Goal: Navigation & Orientation: Locate item on page

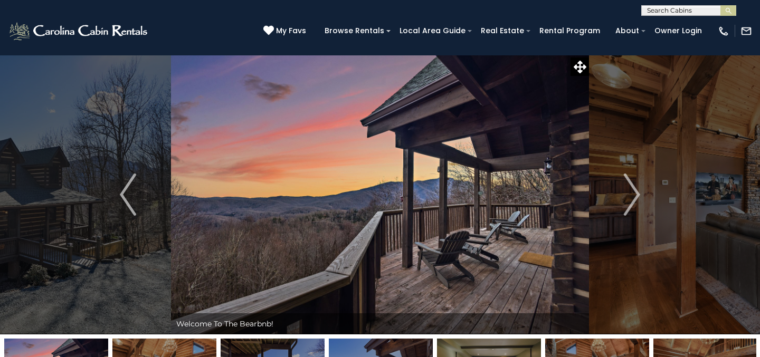
click at [577, 66] on icon at bounding box center [580, 67] width 13 height 13
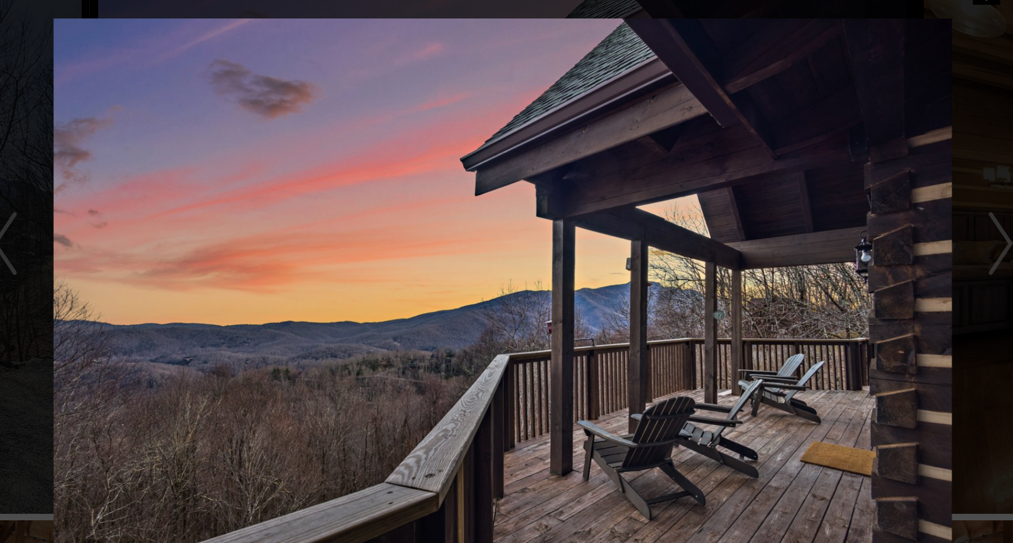
click at [674, 163] on div at bounding box center [507, 287] width 744 height 488
click at [678, 162] on div at bounding box center [507, 287] width 744 height 488
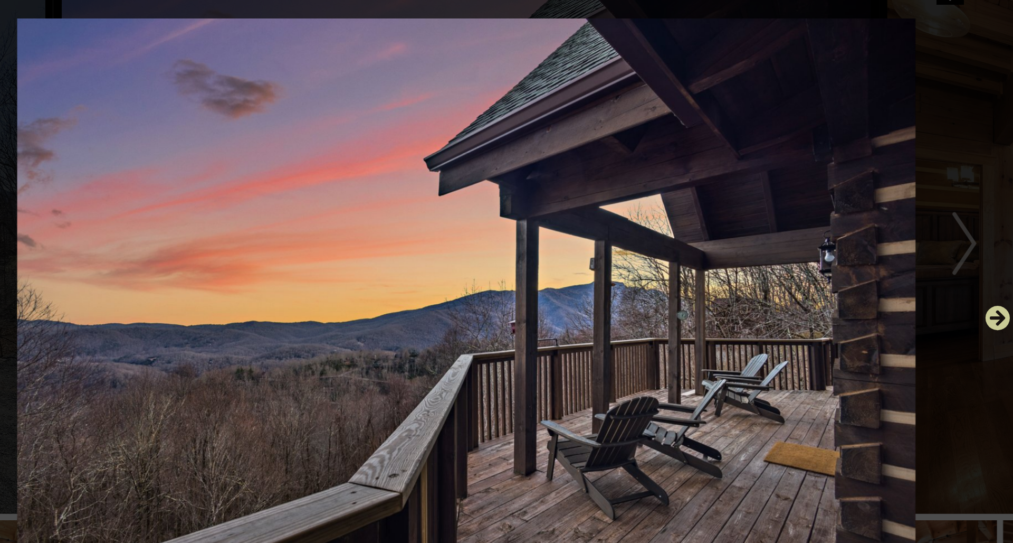
click at [760, 279] on icon "Next" at bounding box center [865, 287] width 17 height 17
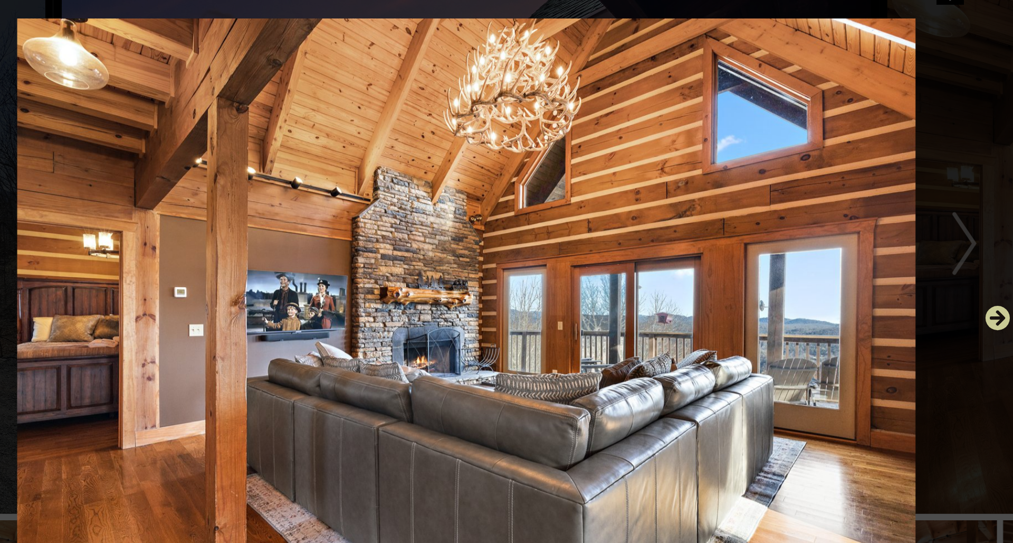
click at [760, 279] on icon "Next" at bounding box center [865, 287] width 17 height 17
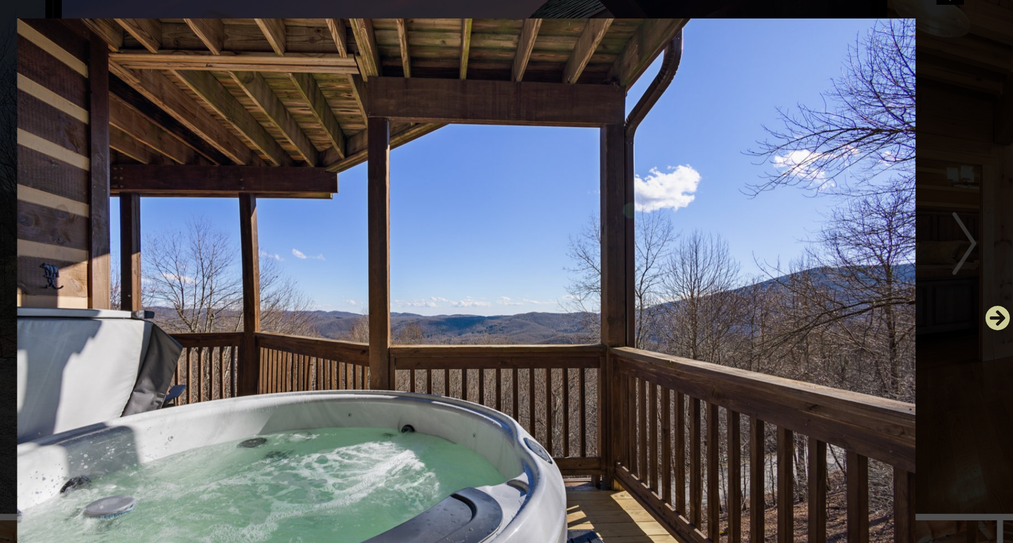
click at [760, 279] on icon "Next" at bounding box center [865, 287] width 17 height 17
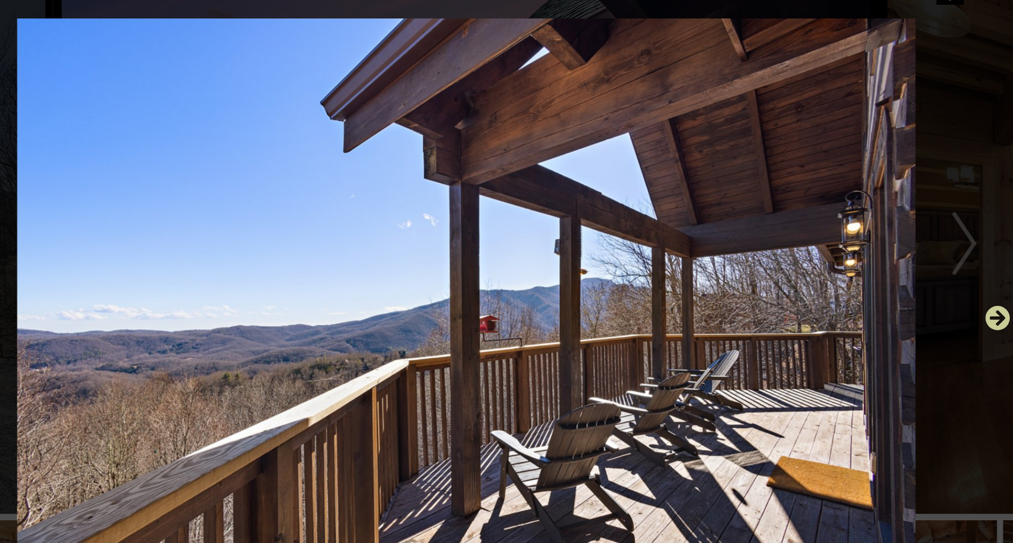
click at [760, 279] on icon "Next" at bounding box center [865, 287] width 17 height 17
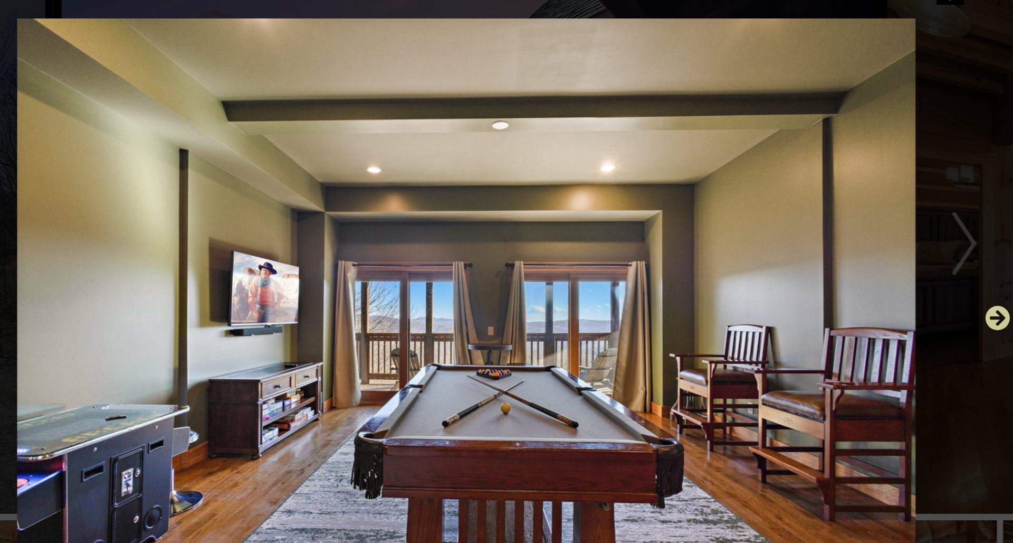
click at [760, 279] on icon "Next" at bounding box center [865, 287] width 17 height 17
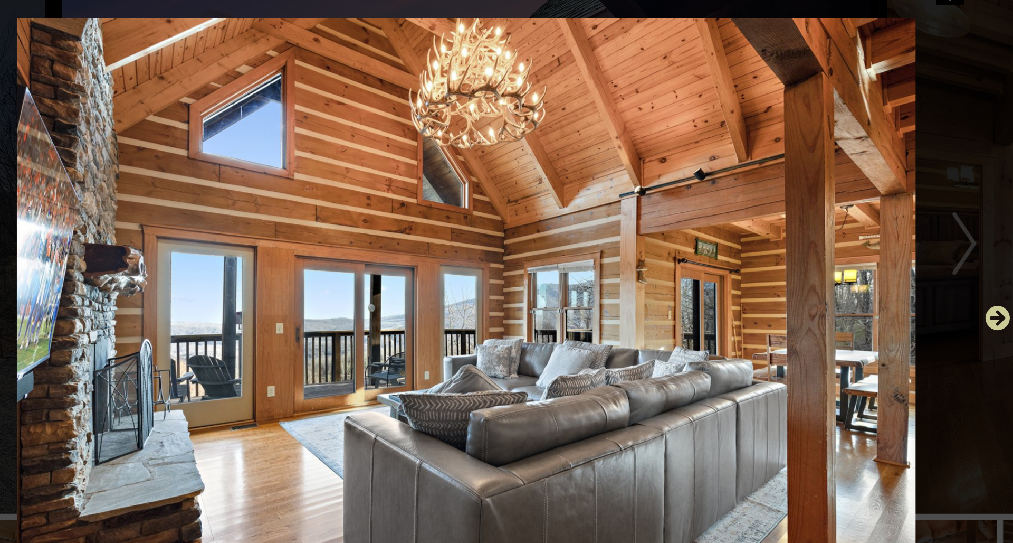
click at [760, 279] on icon "Next" at bounding box center [865, 287] width 17 height 17
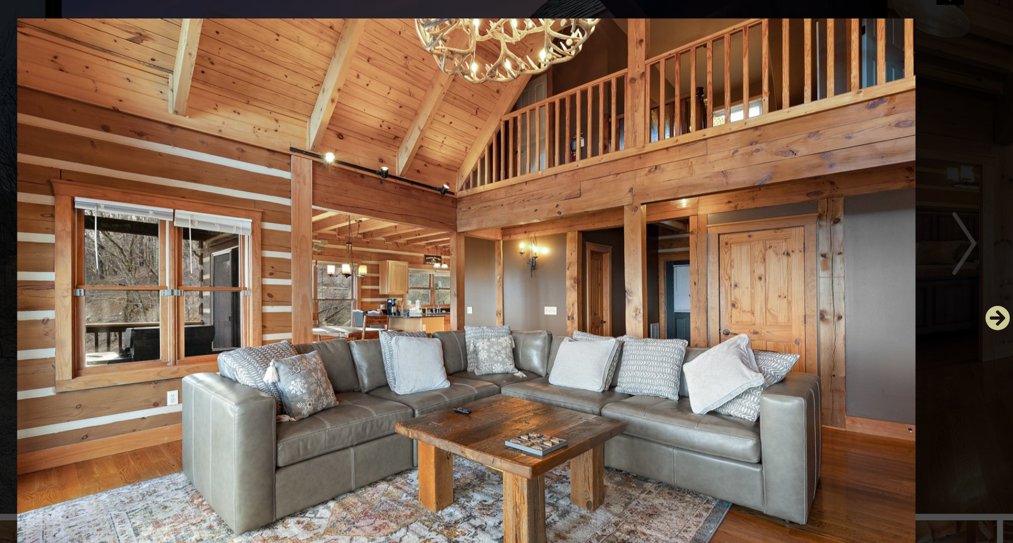
click at [760, 279] on icon "Next" at bounding box center [865, 287] width 17 height 17
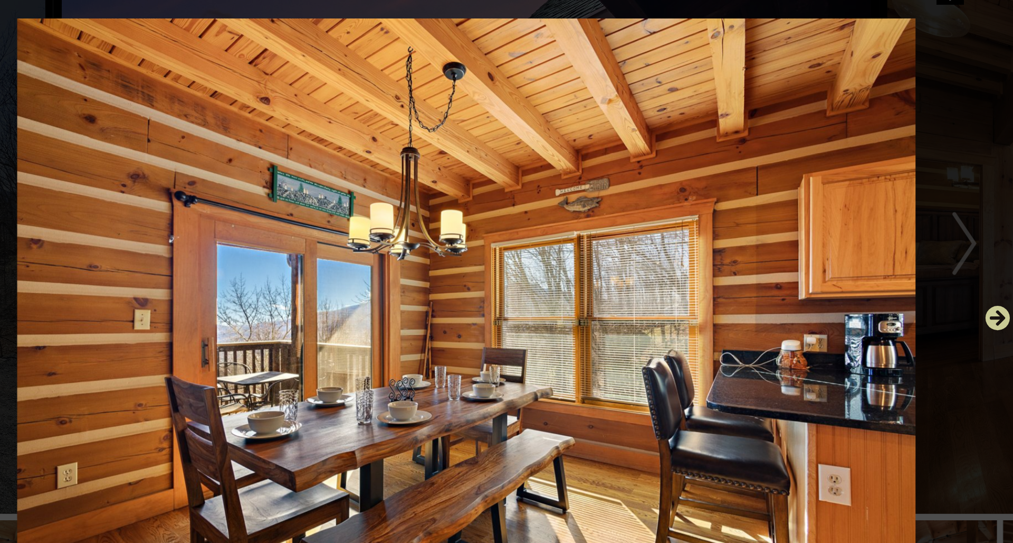
click at [760, 279] on icon "Next" at bounding box center [865, 287] width 17 height 17
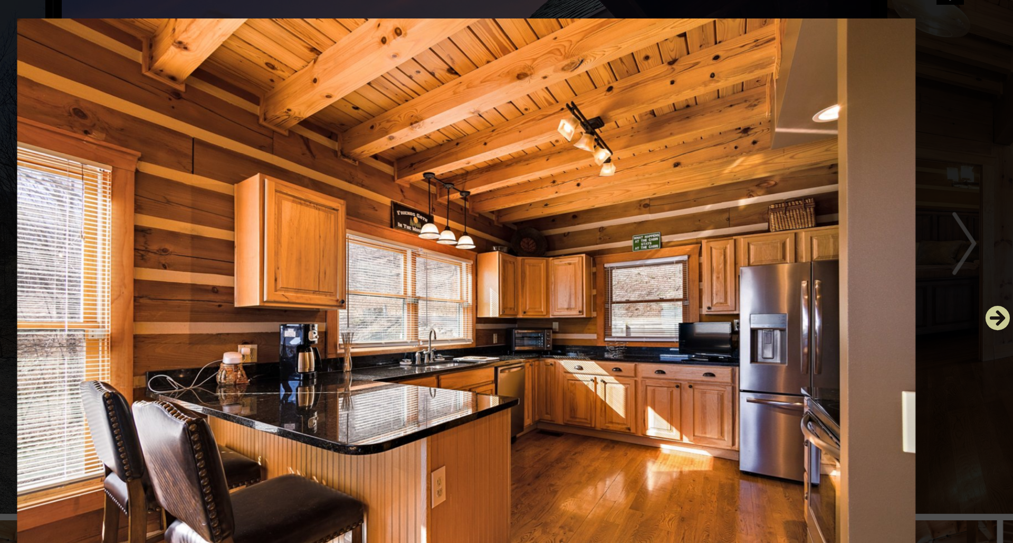
click at [760, 279] on icon "Next" at bounding box center [865, 287] width 17 height 17
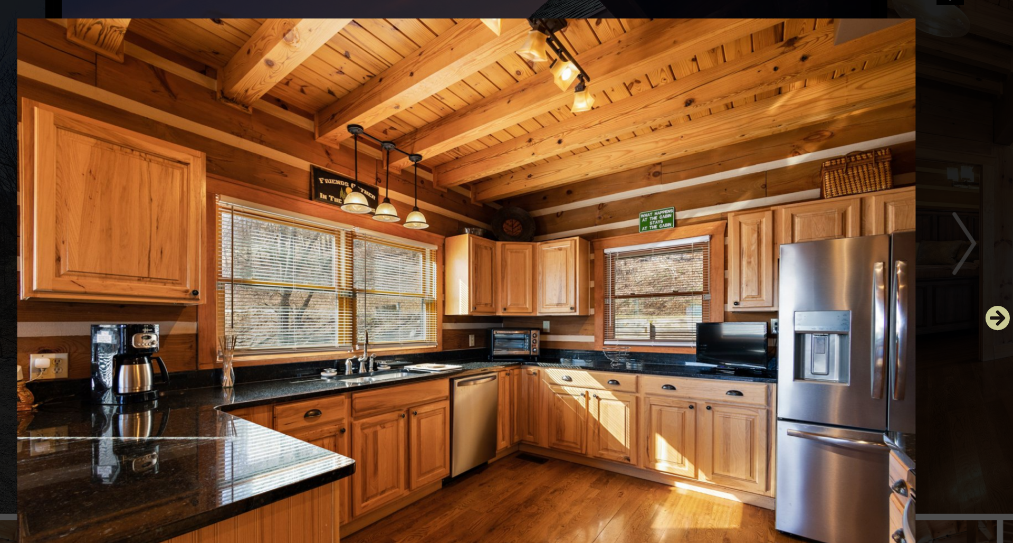
click at [760, 279] on icon "Next" at bounding box center [865, 287] width 17 height 17
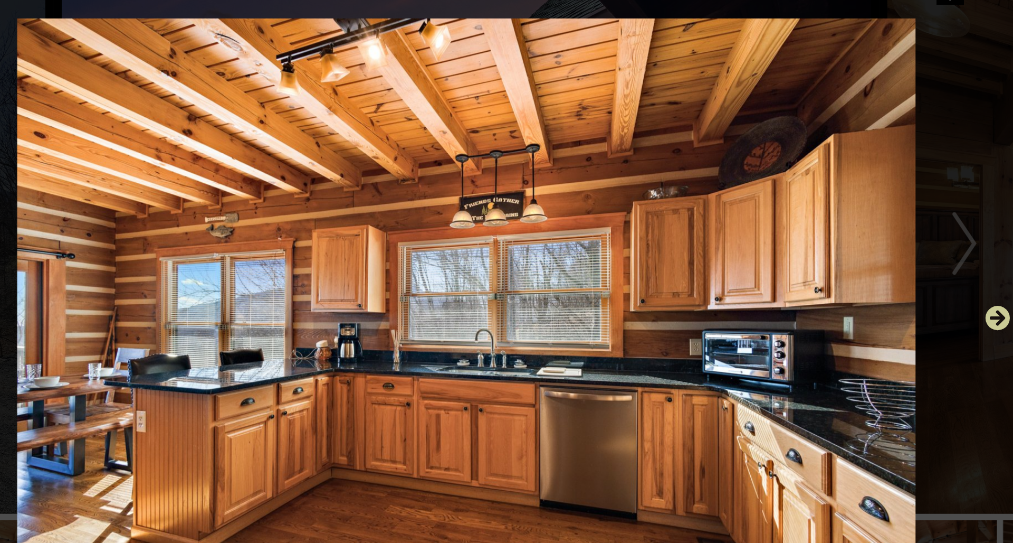
click at [760, 279] on icon "Next" at bounding box center [865, 287] width 17 height 17
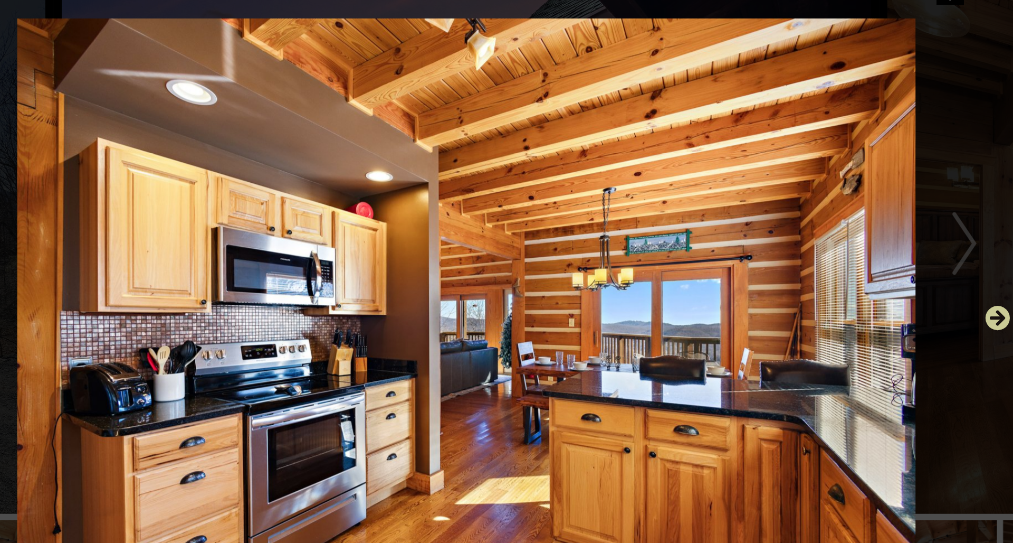
click at [760, 279] on icon "Next" at bounding box center [865, 287] width 17 height 17
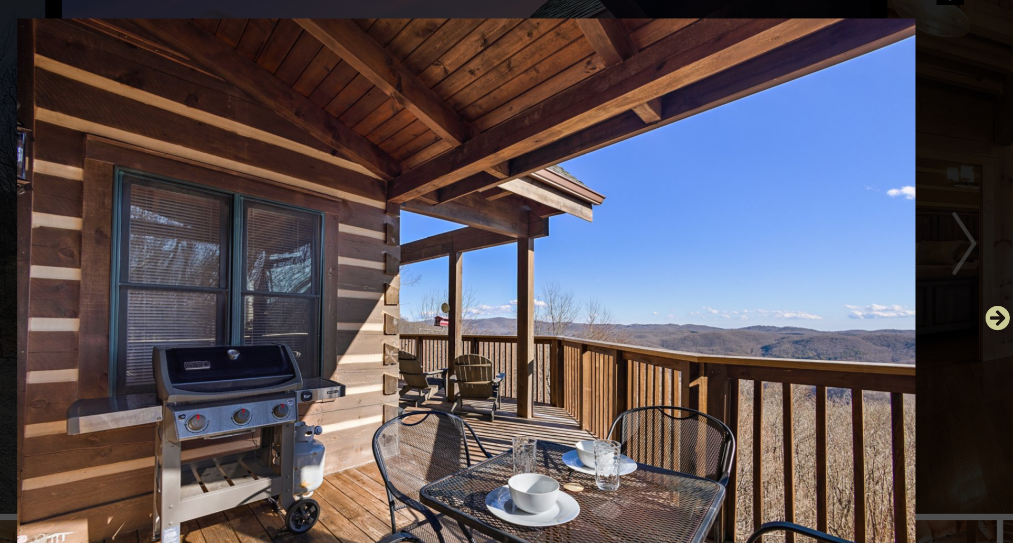
click at [760, 279] on icon "Next" at bounding box center [865, 287] width 17 height 17
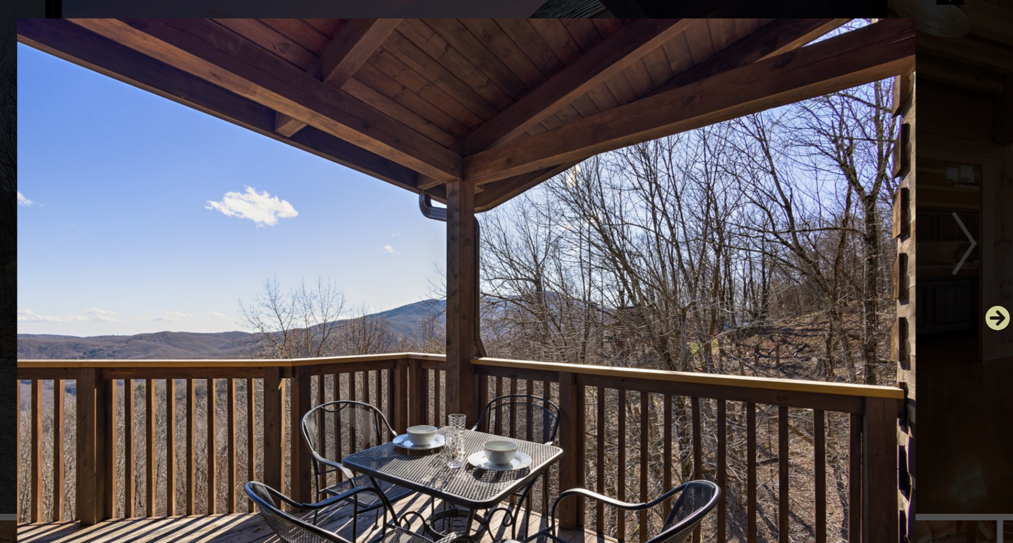
click at [760, 279] on icon "Next" at bounding box center [865, 287] width 17 height 17
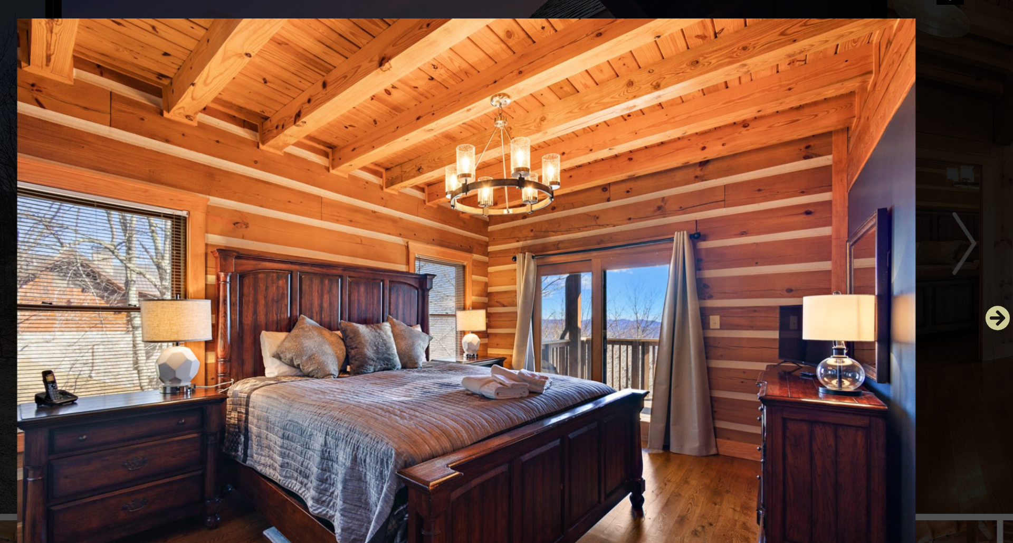
click at [760, 279] on icon "Next" at bounding box center [865, 287] width 17 height 17
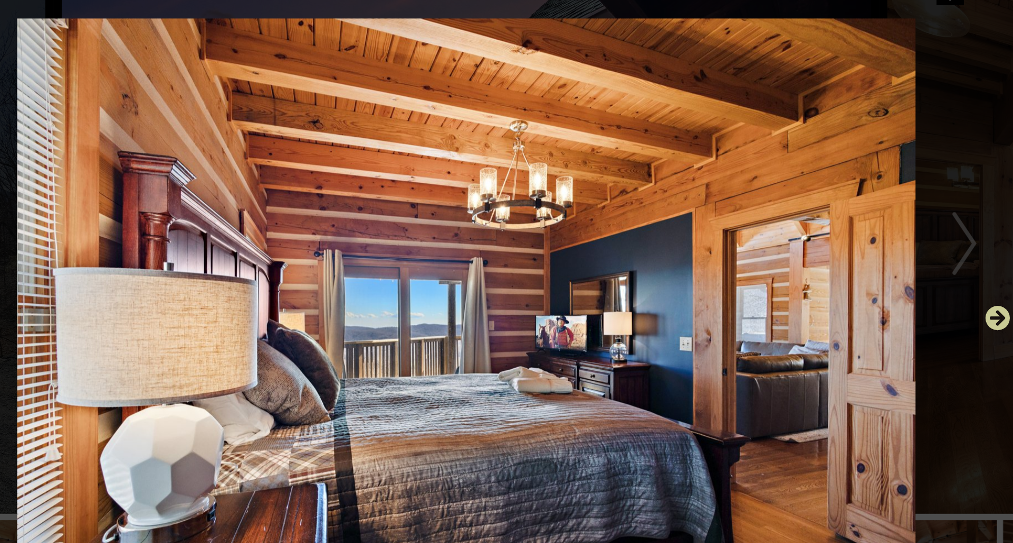
click at [760, 279] on icon "Next" at bounding box center [865, 287] width 17 height 17
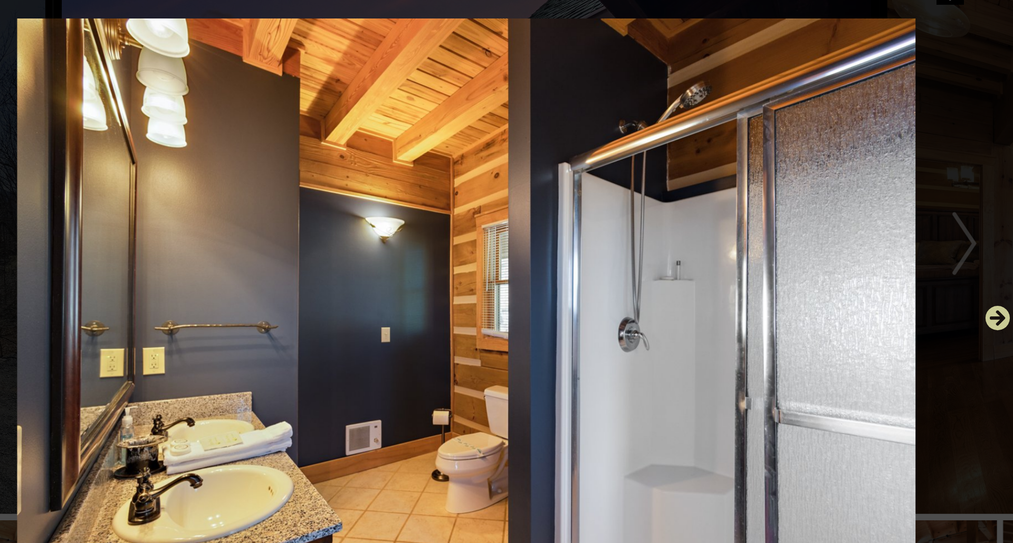
click at [760, 279] on icon "Next" at bounding box center [865, 287] width 17 height 17
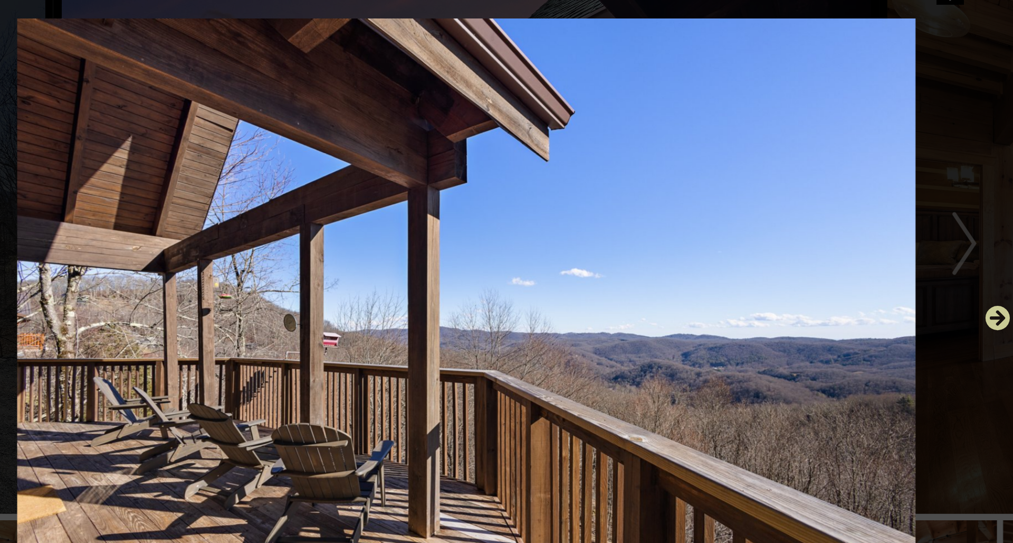
click at [760, 279] on icon "Next" at bounding box center [865, 287] width 17 height 17
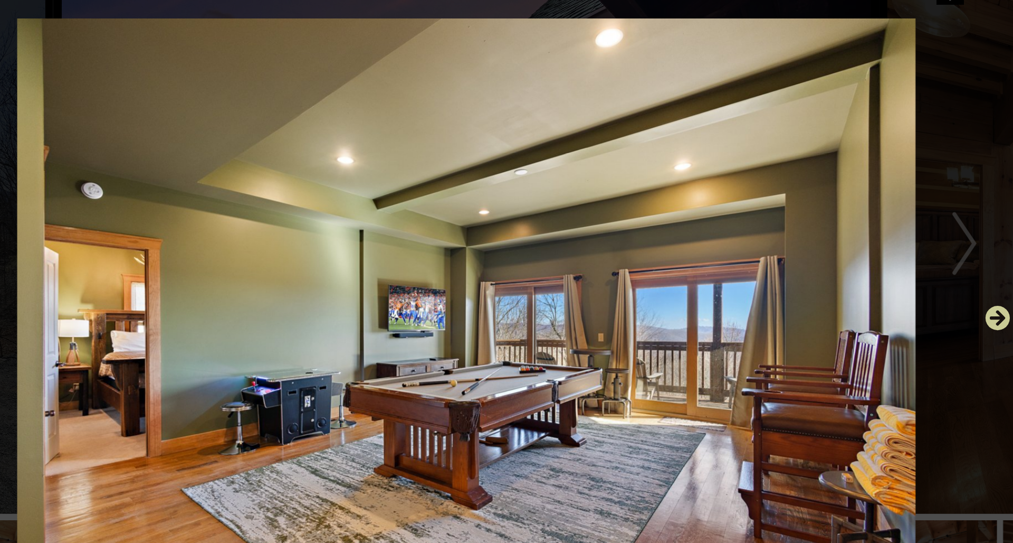
click at [760, 279] on icon "Next" at bounding box center [865, 287] width 17 height 17
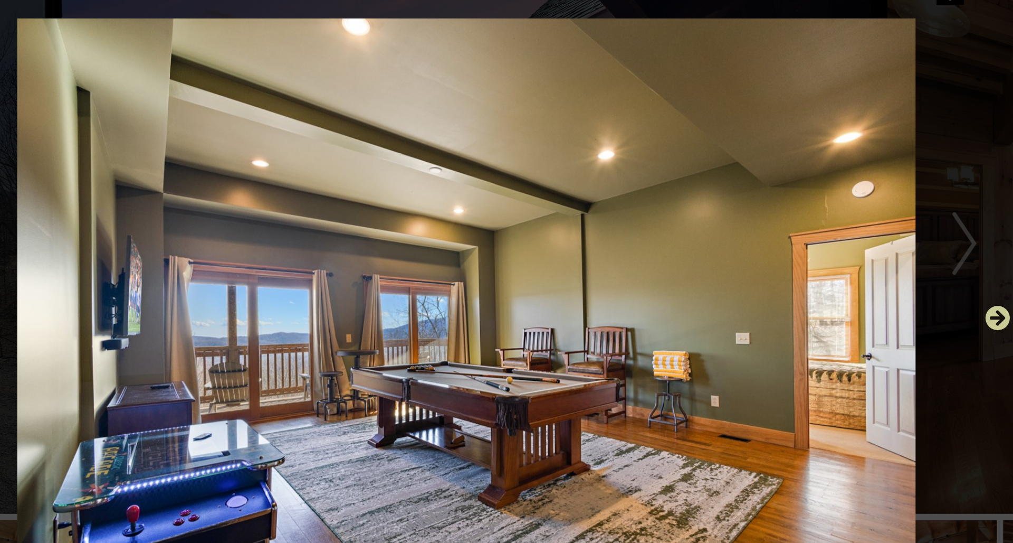
click at [760, 279] on icon "Next" at bounding box center [865, 287] width 17 height 17
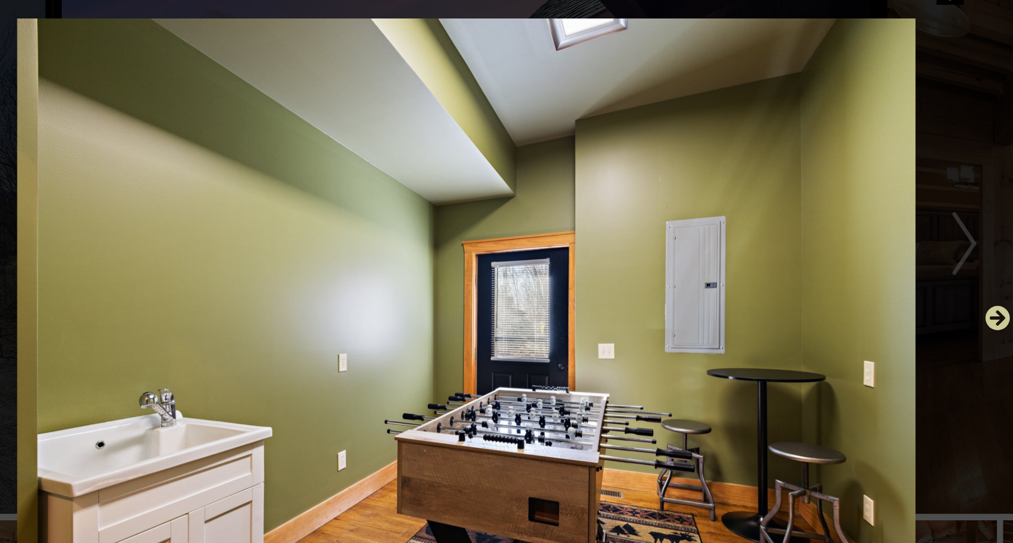
click at [760, 279] on icon "Next" at bounding box center [865, 287] width 17 height 17
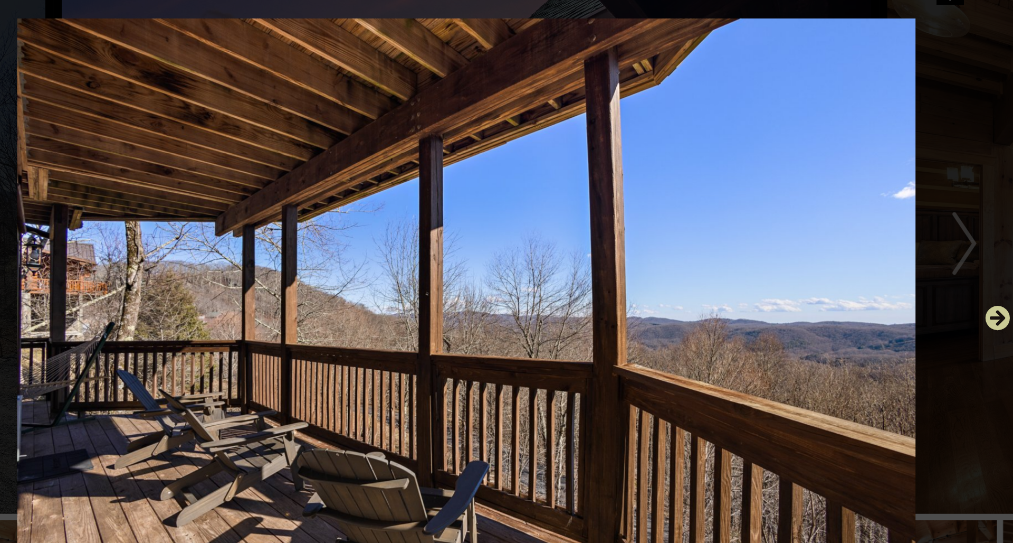
click at [760, 279] on icon "Next" at bounding box center [865, 287] width 17 height 17
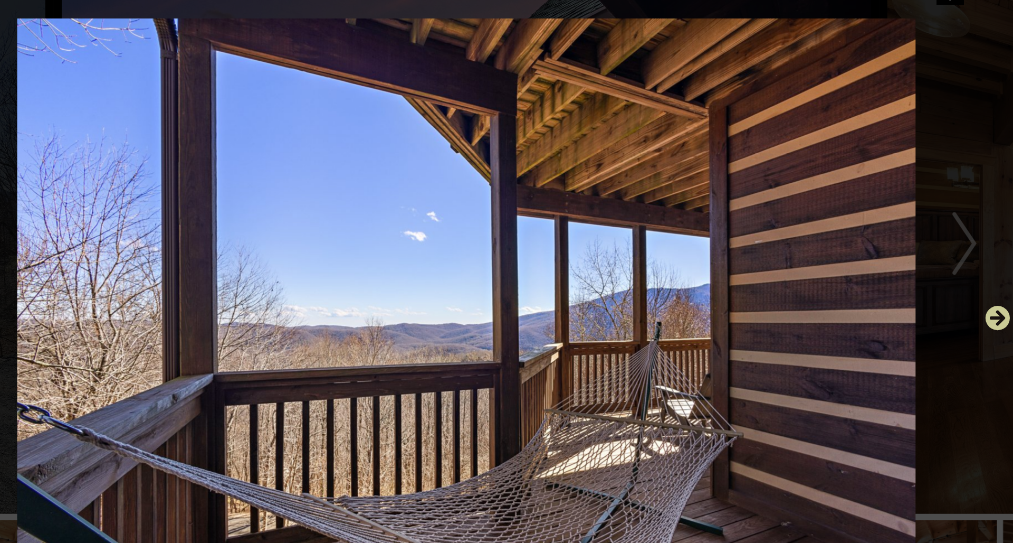
click at [760, 279] on icon "Next" at bounding box center [865, 287] width 17 height 17
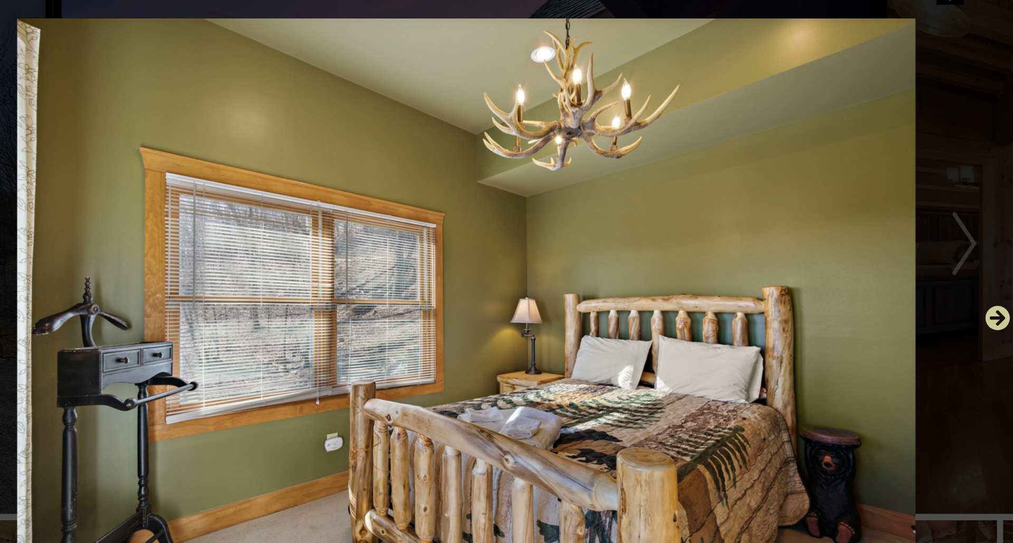
click at [760, 279] on icon "Next" at bounding box center [865, 287] width 17 height 17
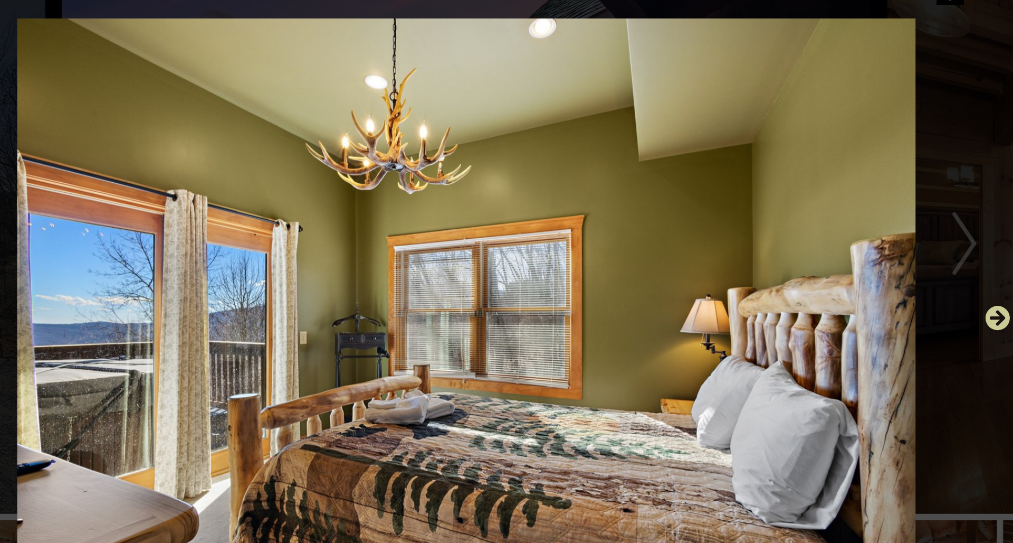
click at [760, 279] on icon "Next" at bounding box center [865, 287] width 17 height 17
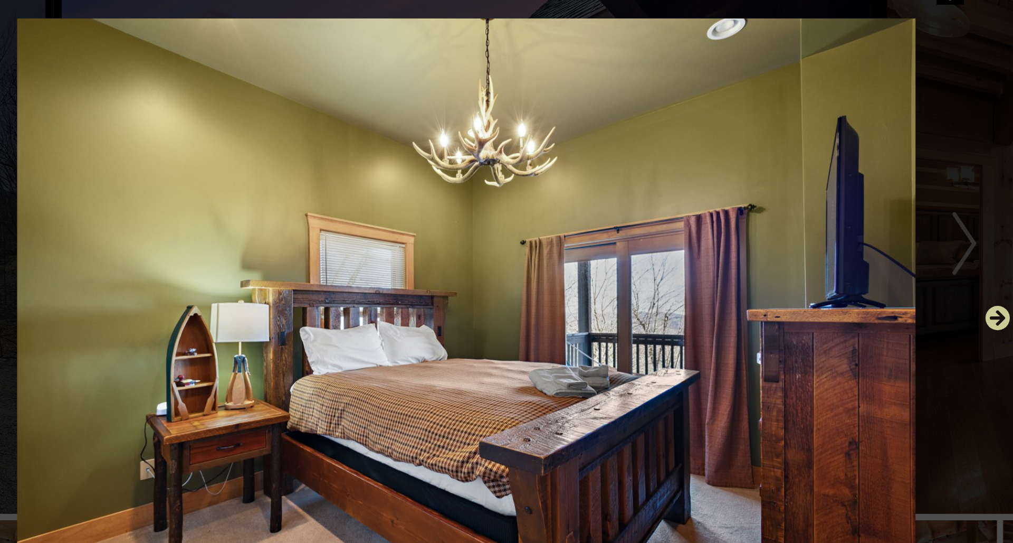
click at [760, 279] on icon "Next" at bounding box center [865, 287] width 17 height 17
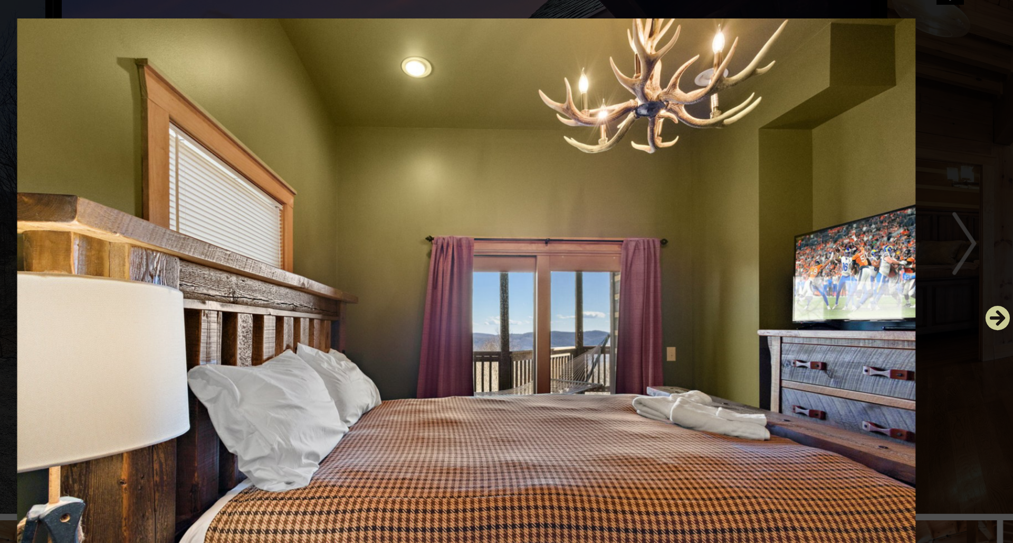
click at [760, 279] on icon "Next" at bounding box center [865, 287] width 17 height 17
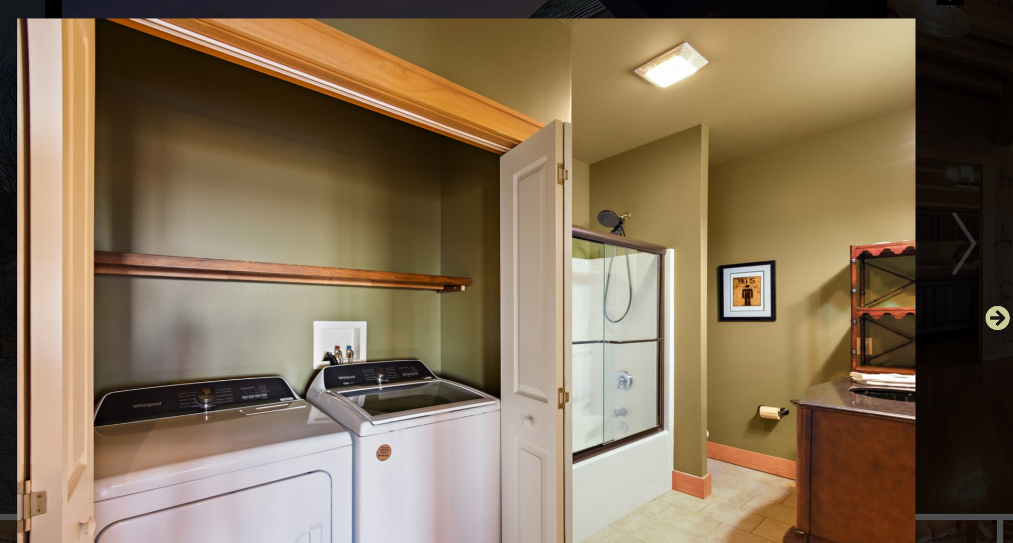
click at [760, 279] on icon "Next" at bounding box center [865, 287] width 17 height 17
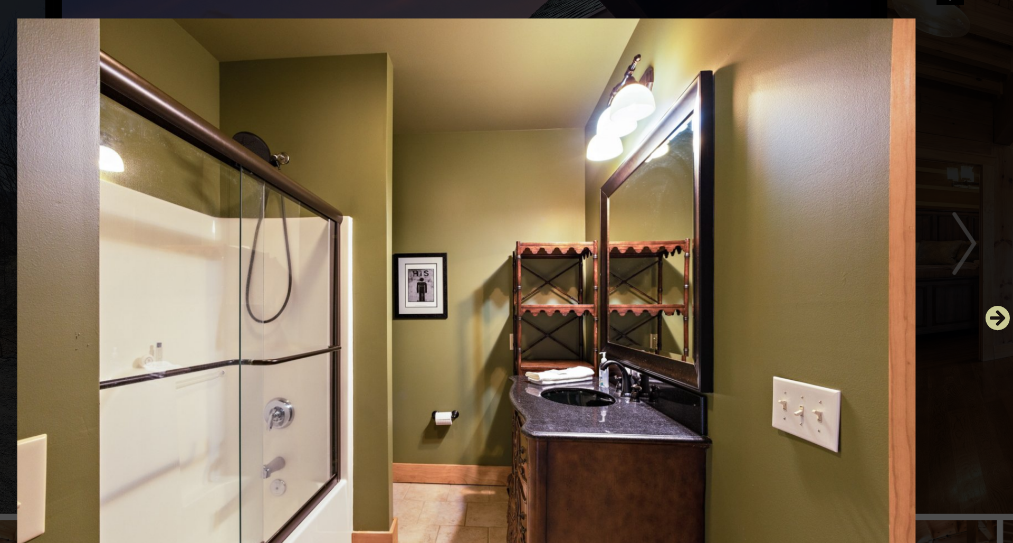
click at [760, 279] on icon "Next" at bounding box center [865, 287] width 17 height 17
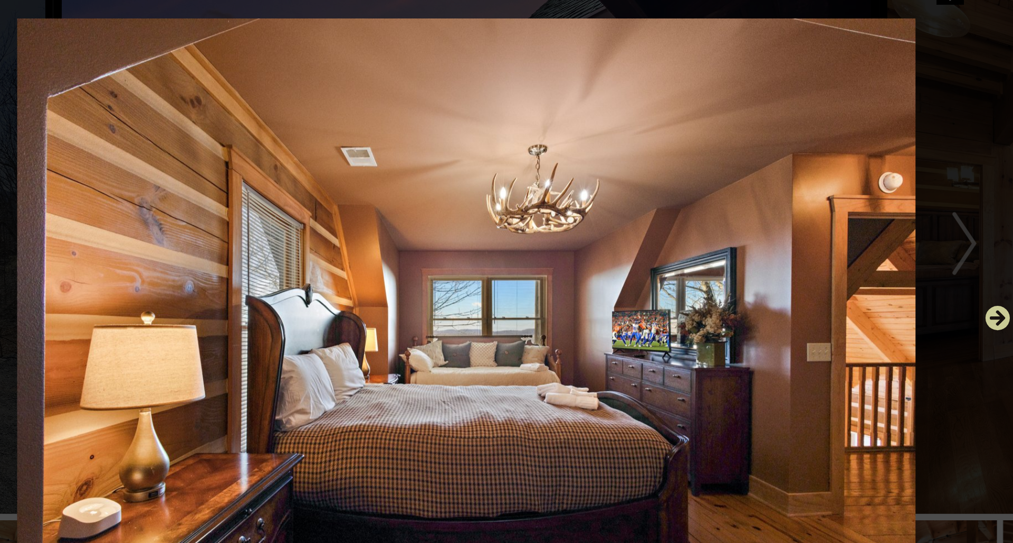
click at [760, 279] on icon "Next" at bounding box center [865, 287] width 17 height 17
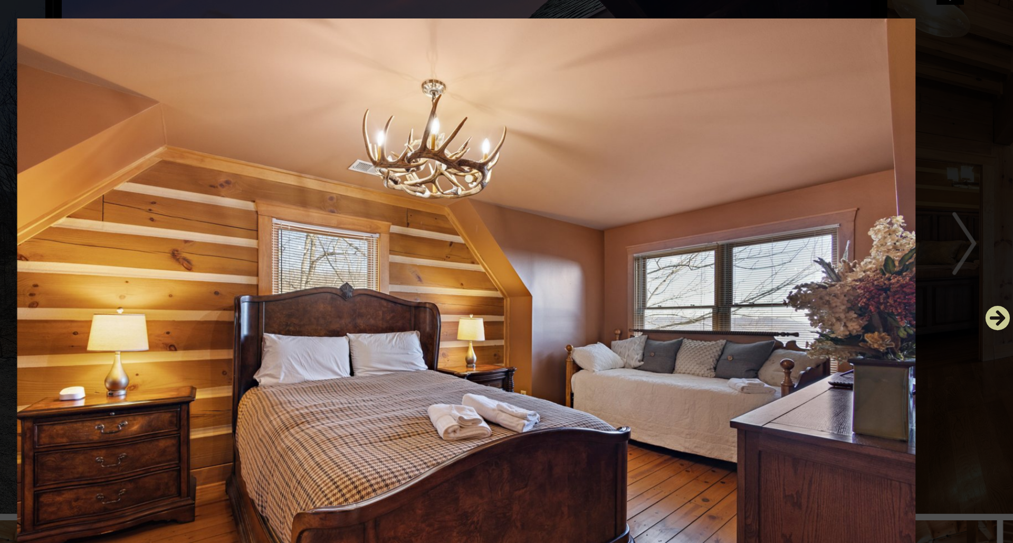
click at [760, 279] on icon "Next" at bounding box center [865, 287] width 17 height 17
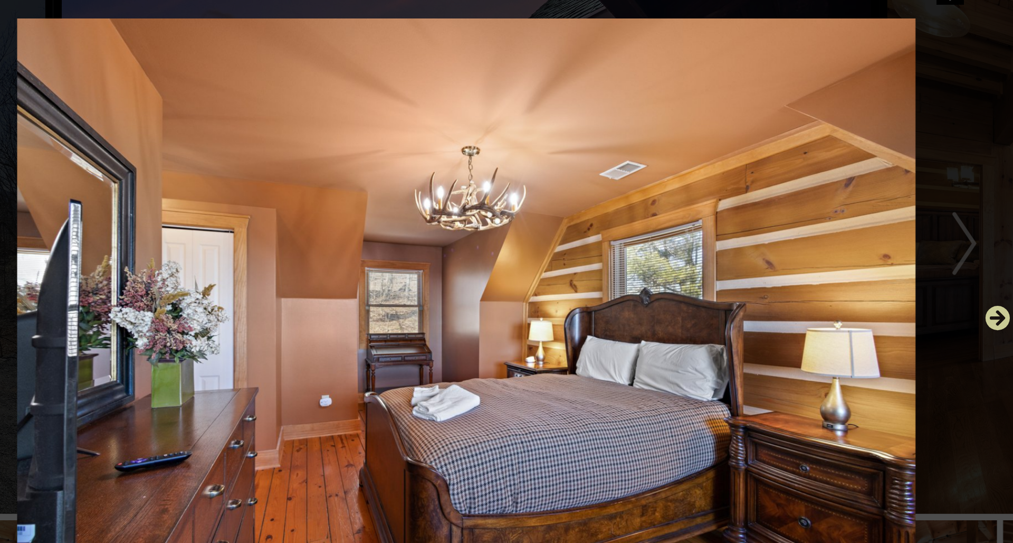
click at [760, 279] on icon "Next" at bounding box center [865, 287] width 17 height 17
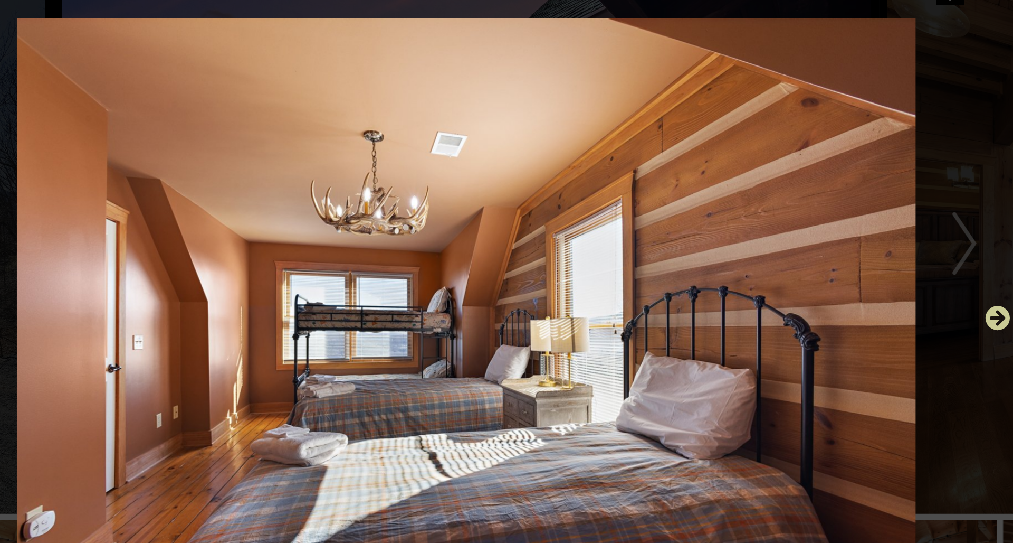
click at [760, 279] on icon "Next" at bounding box center [865, 287] width 17 height 17
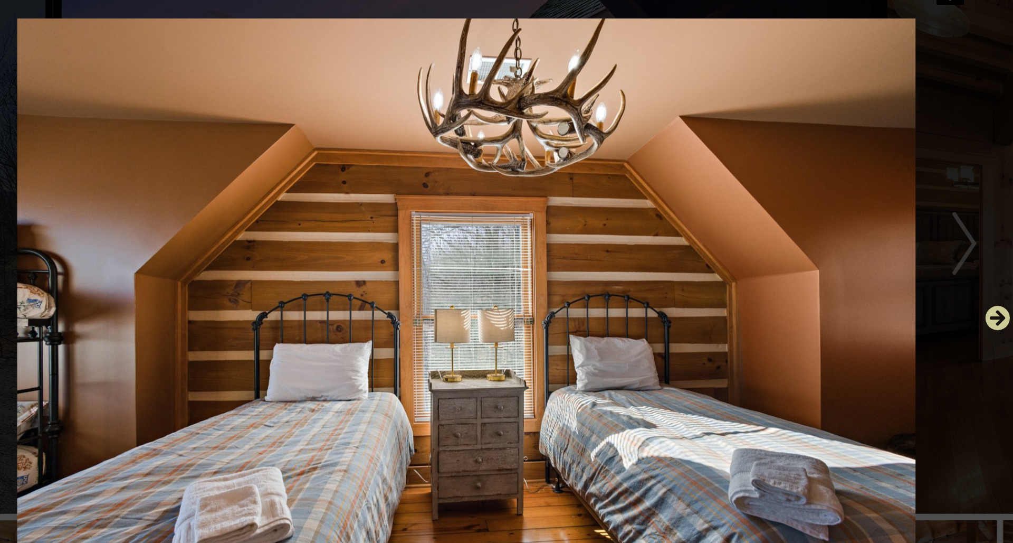
click at [760, 279] on icon "Next" at bounding box center [865, 287] width 17 height 17
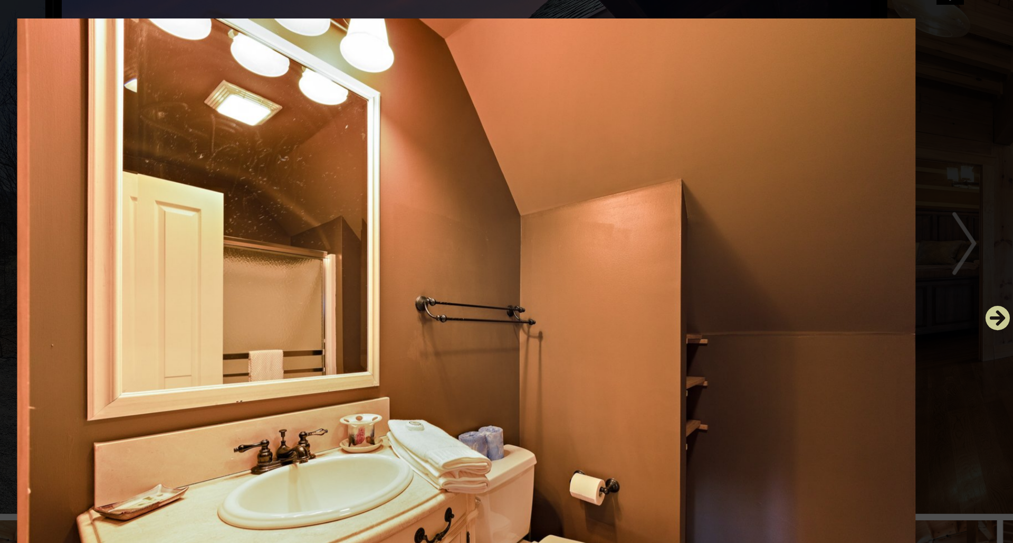
click at [760, 279] on icon "Next" at bounding box center [865, 287] width 17 height 17
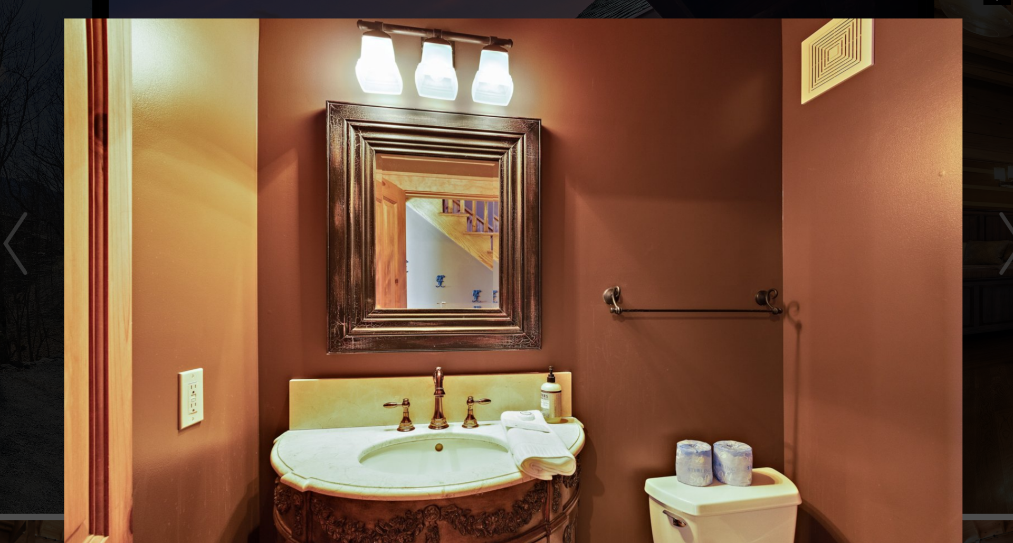
click at [135, 170] on div at bounding box center [507, 287] width 744 height 488
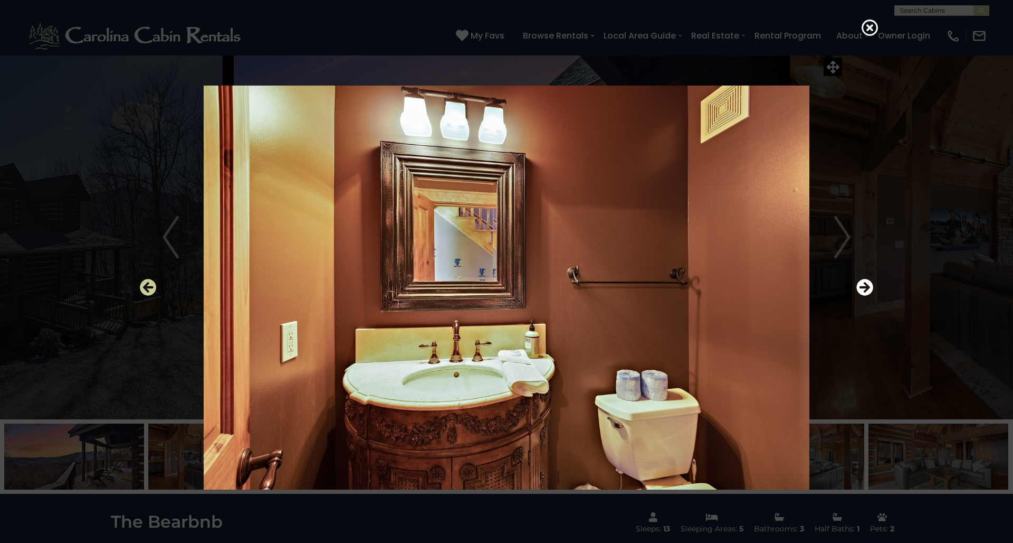
click at [152, 288] on icon "Previous" at bounding box center [148, 287] width 17 height 17
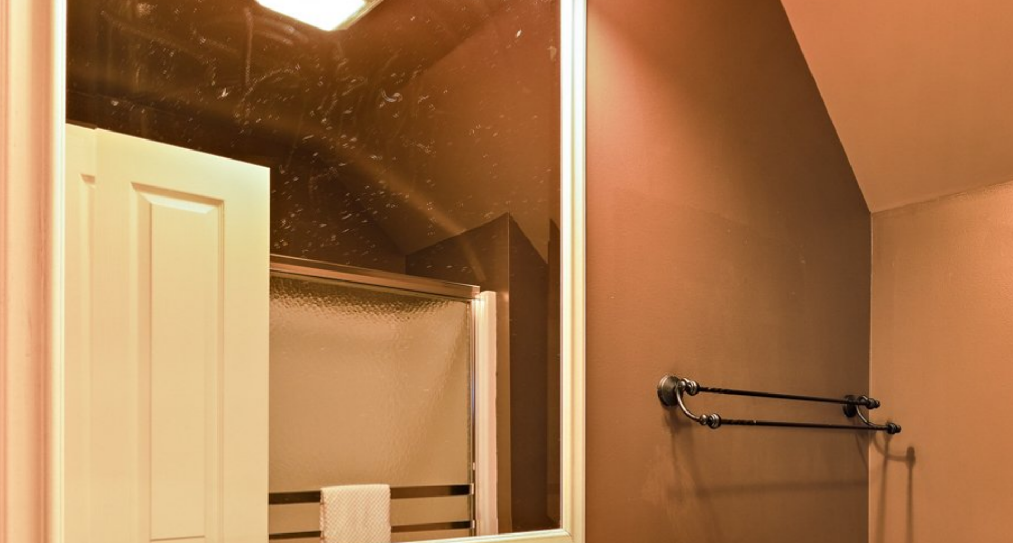
scroll to position [46, 0]
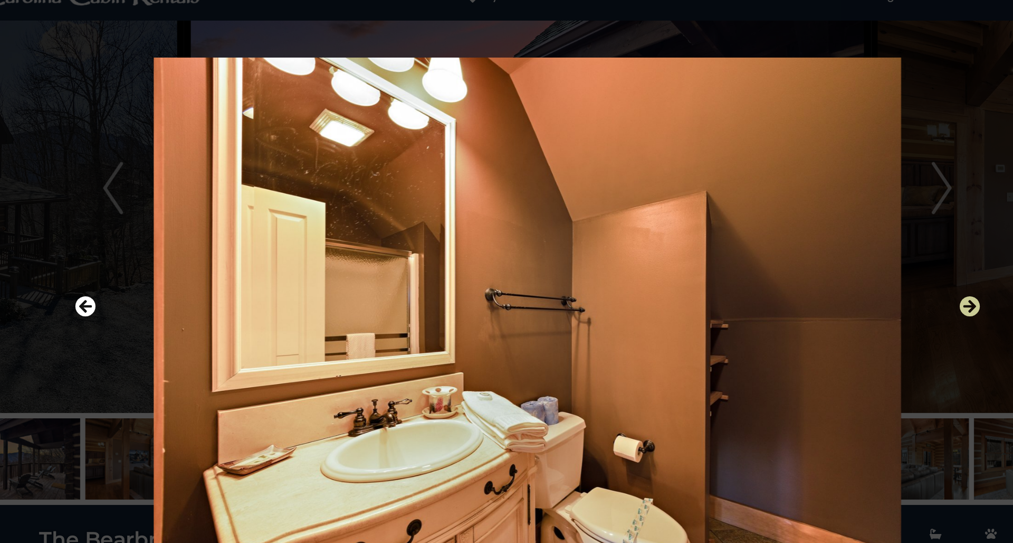
click at [760, 279] on icon "Next" at bounding box center [865, 287] width 17 height 17
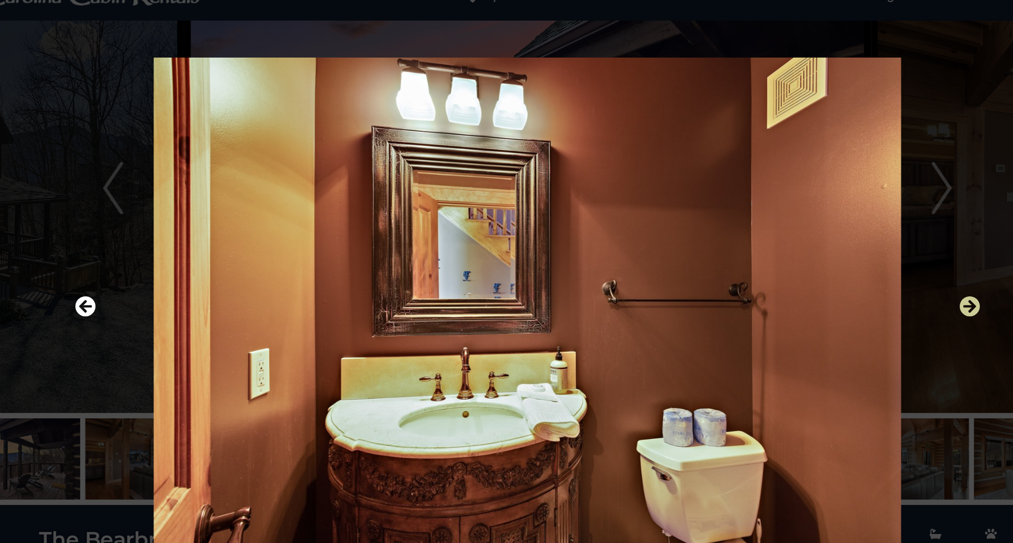
click at [760, 279] on icon "Next" at bounding box center [865, 287] width 17 height 17
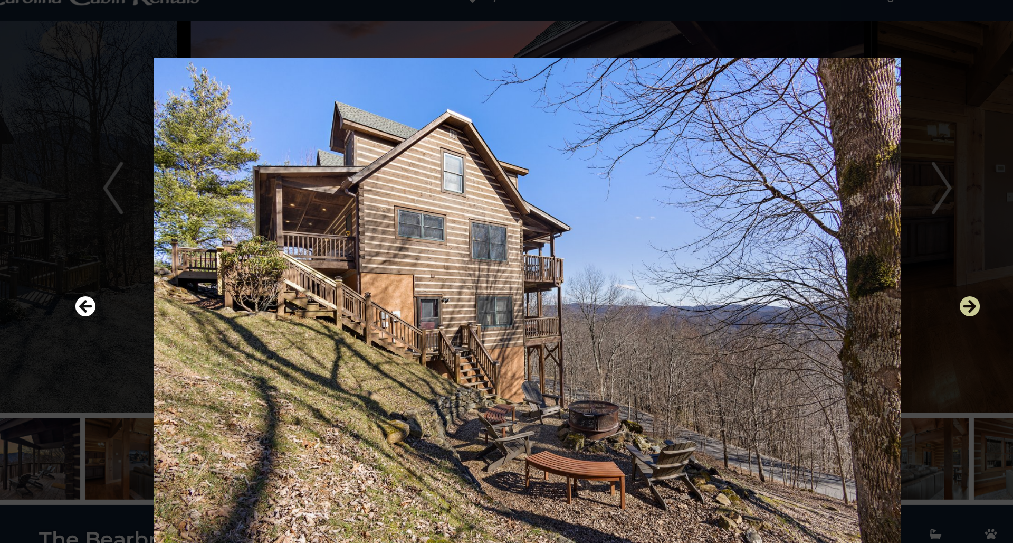
click at [760, 279] on icon "Next" at bounding box center [865, 287] width 17 height 17
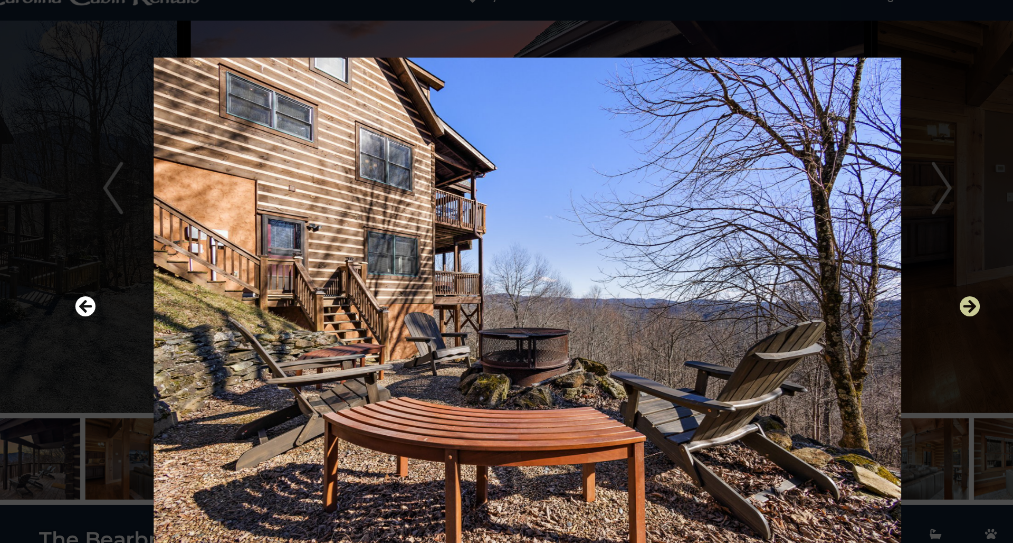
click at [760, 279] on icon "Next" at bounding box center [865, 287] width 17 height 17
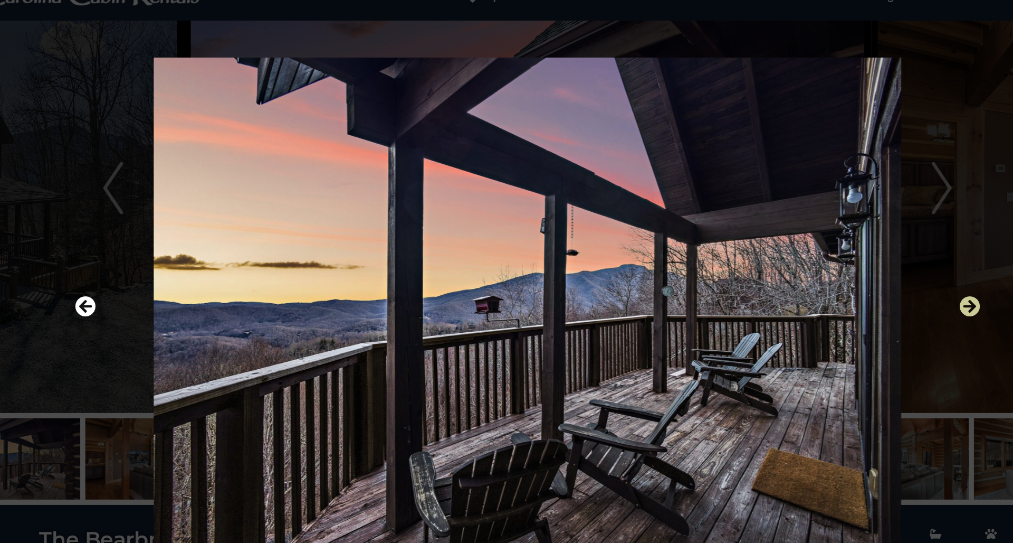
click at [760, 279] on icon "Next" at bounding box center [865, 287] width 17 height 17
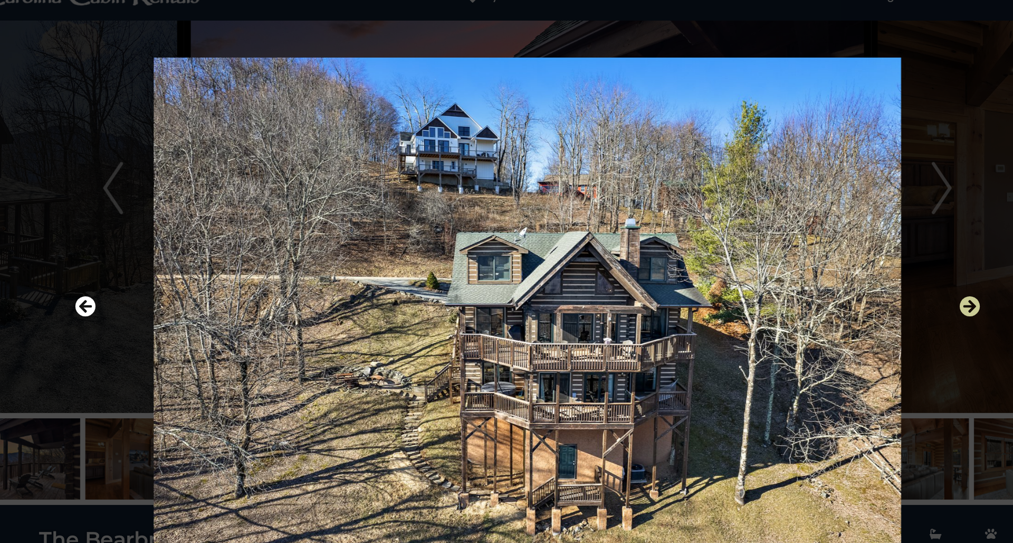
click at [760, 279] on icon "Next" at bounding box center [865, 287] width 17 height 17
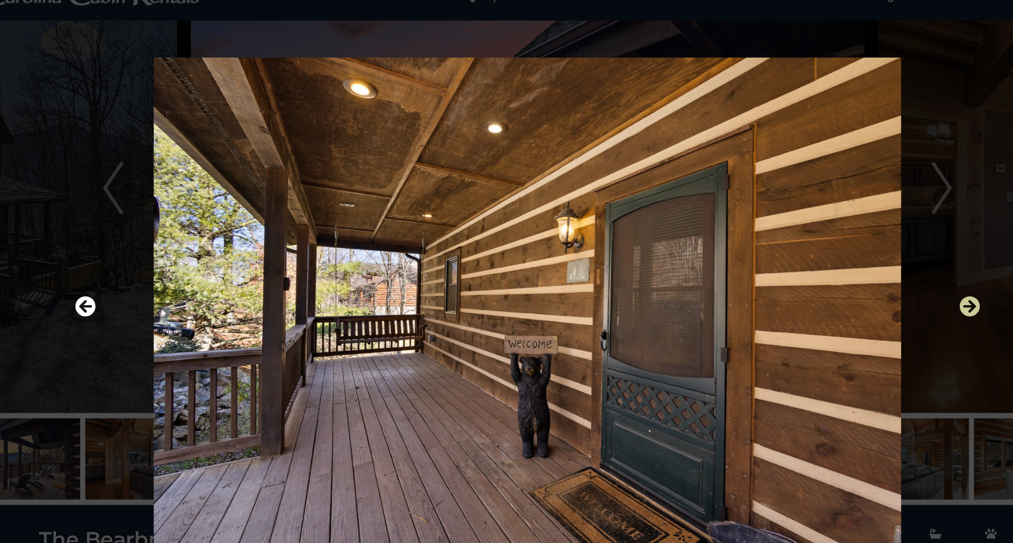
click at [760, 279] on icon "Next" at bounding box center [865, 287] width 17 height 17
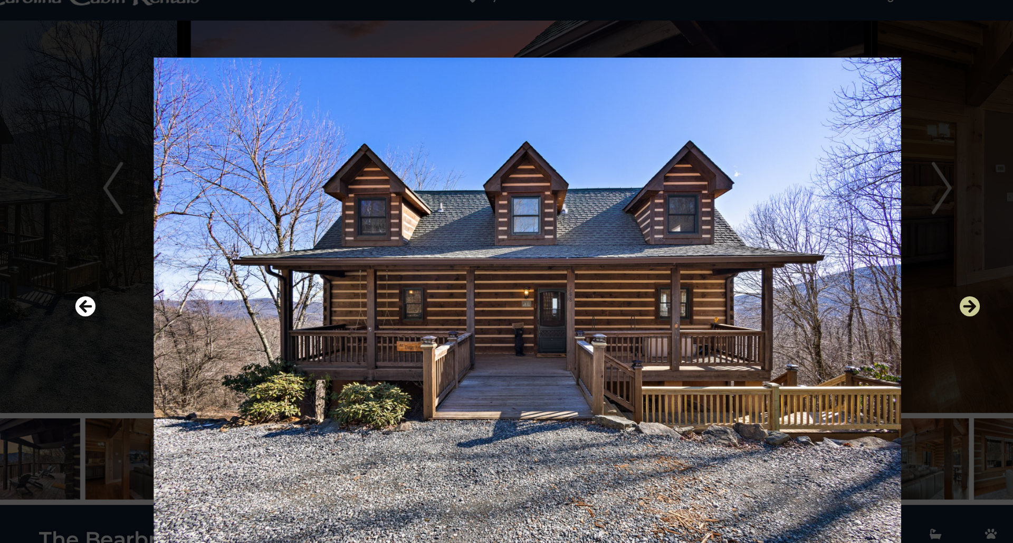
click at [760, 279] on icon "Next" at bounding box center [865, 287] width 17 height 17
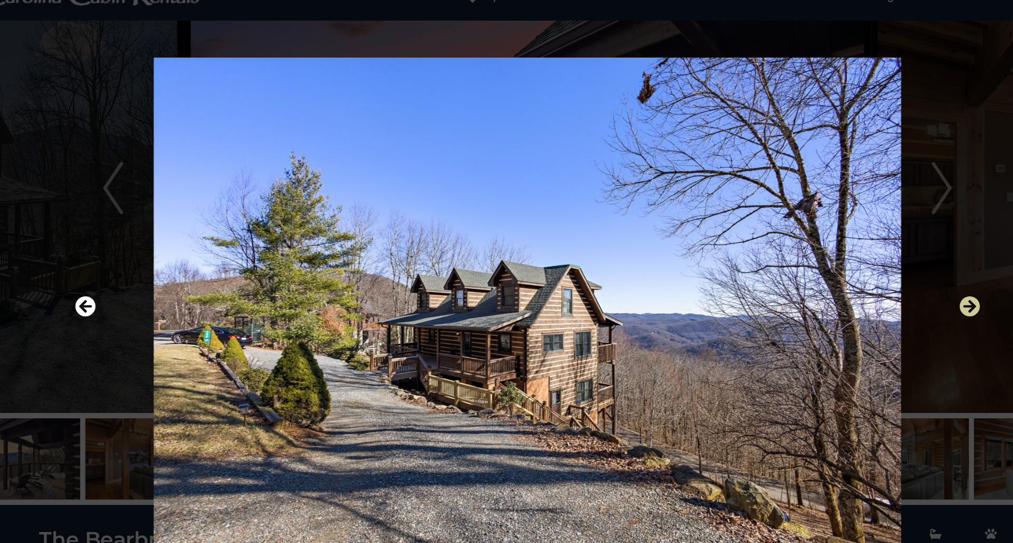
click at [760, 279] on icon "Next" at bounding box center [865, 287] width 17 height 17
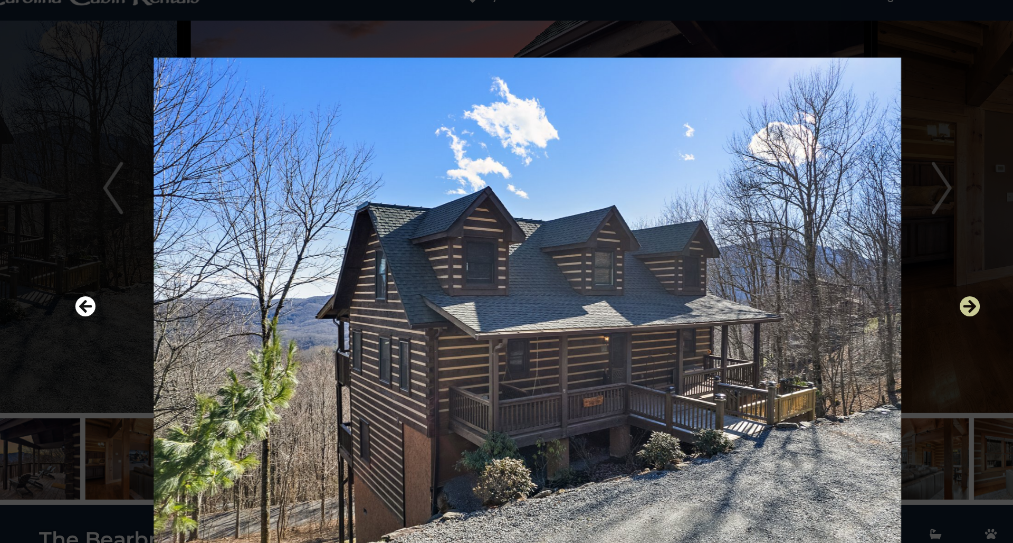
click at [760, 279] on icon "Next" at bounding box center [865, 287] width 17 height 17
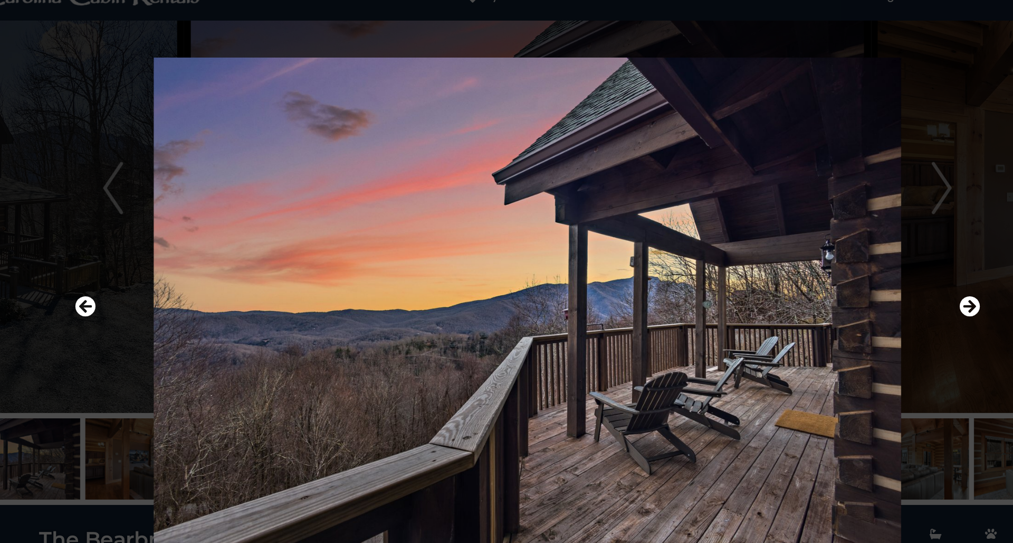
scroll to position [63, 0]
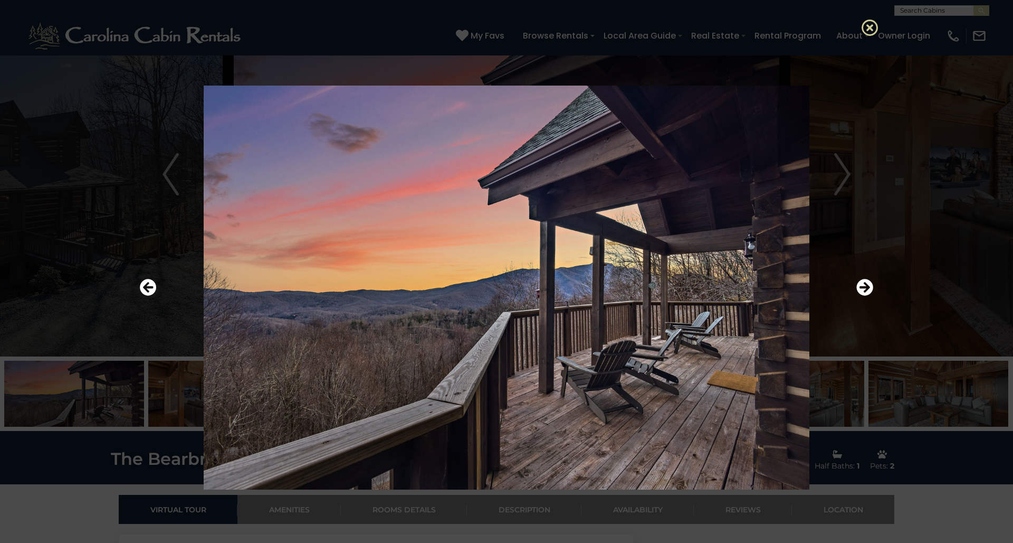
click at [760, 30] on icon at bounding box center [870, 27] width 17 height 17
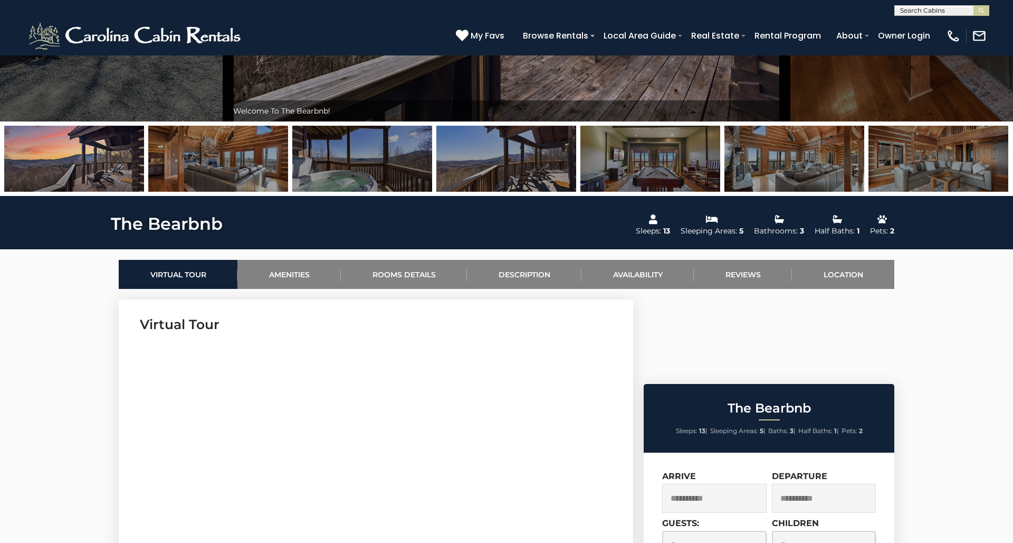
scroll to position [305, 0]
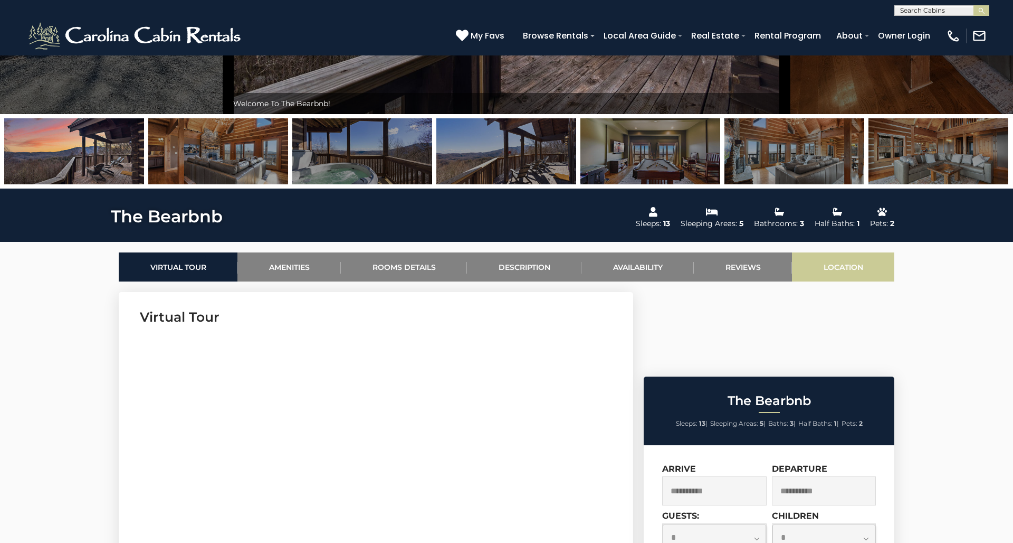
click at [760, 268] on link "Location" at bounding box center [843, 266] width 102 height 29
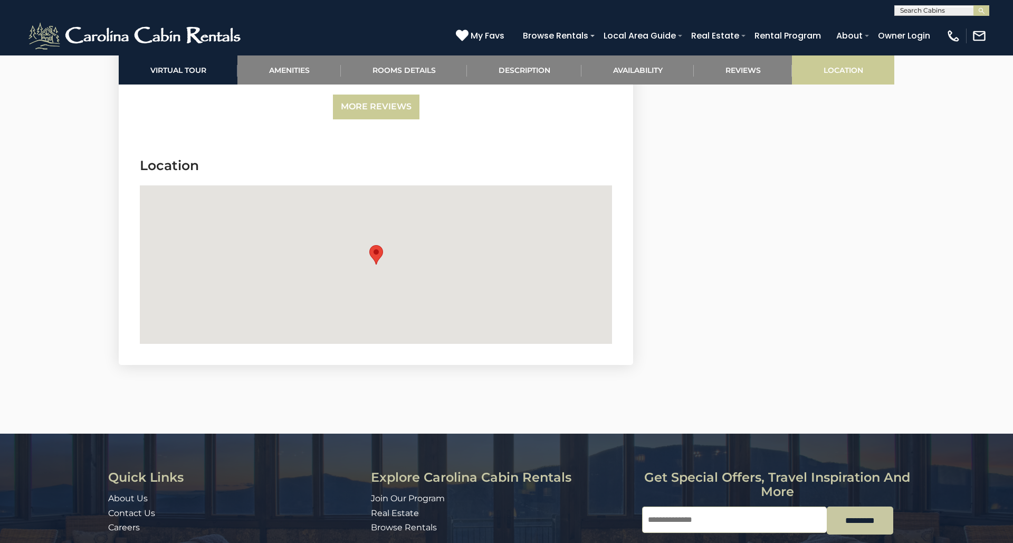
scroll to position [3088, 0]
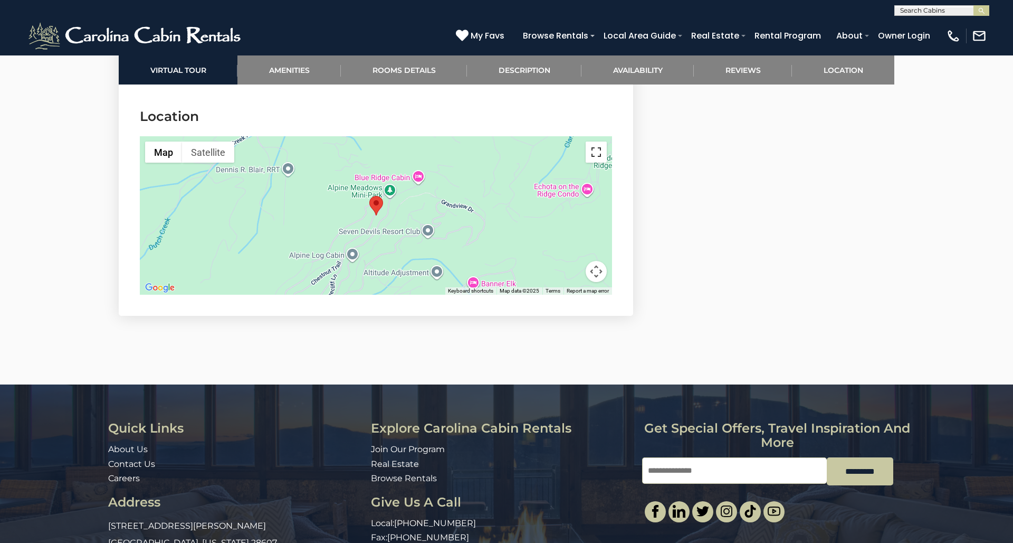
click at [601, 141] on button "Toggle fullscreen view" at bounding box center [596, 151] width 21 height 21
